Goal: Book appointment/travel/reservation

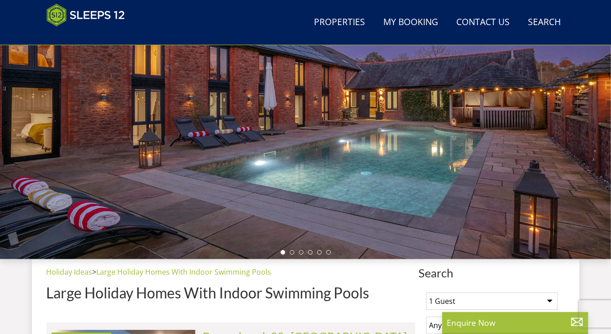
scroll to position [130, 0]
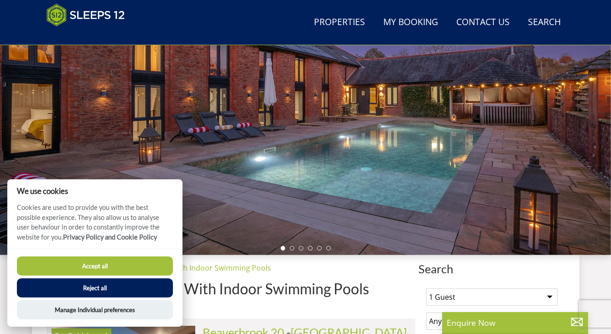
click at [94, 266] on button "Accept all" at bounding box center [95, 265] width 156 height 19
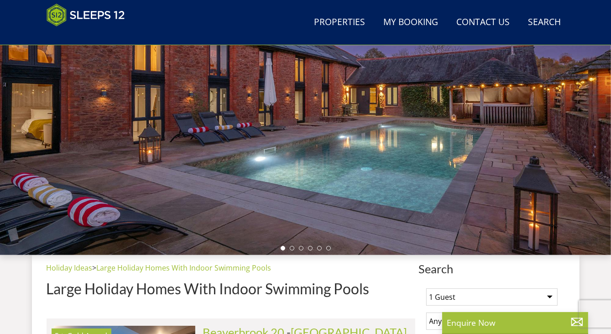
scroll to position [175, 0]
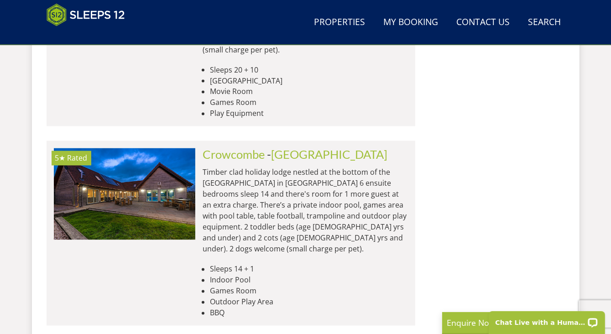
scroll to position [1308, 0]
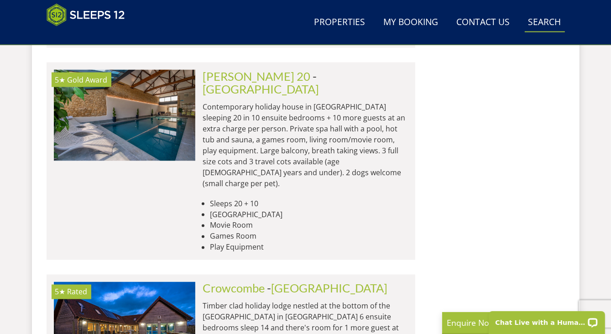
click at [536, 21] on link "Search Check Availability" at bounding box center [545, 22] width 40 height 21
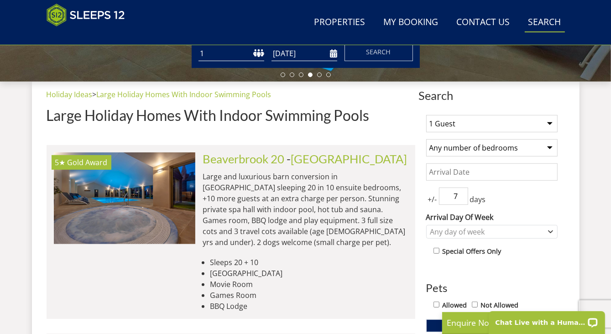
scroll to position [0, 0]
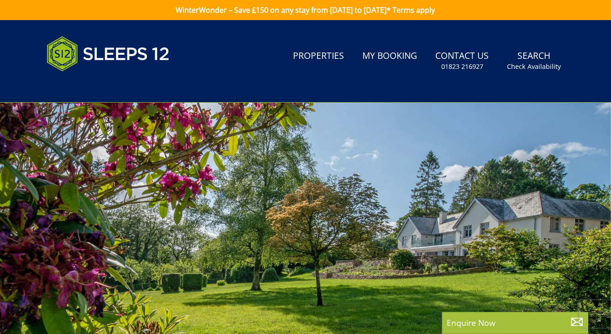
click at [397, 126] on div at bounding box center [305, 262] width 611 height 319
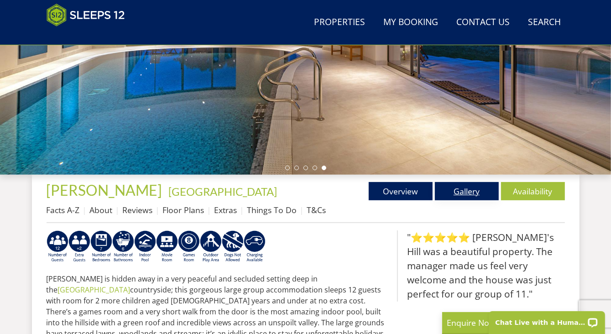
scroll to position [99, 0]
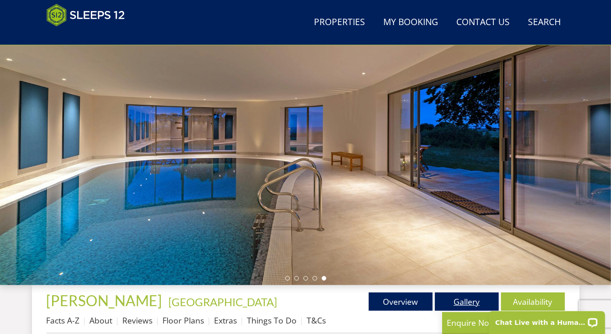
click at [458, 303] on link "Gallery" at bounding box center [467, 302] width 64 height 18
